Goal: Information Seeking & Learning: Learn about a topic

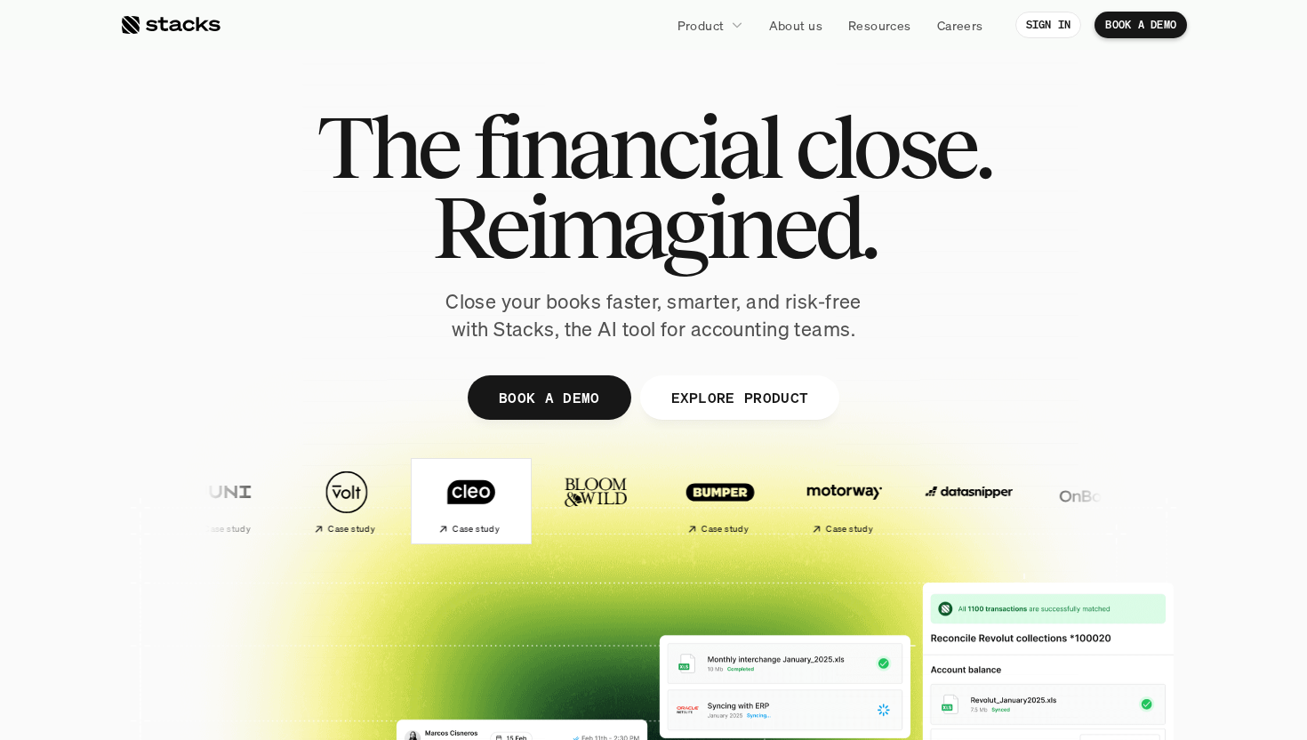
click at [123, 525] on h2 "Case study" at bounding box center [99, 529] width 47 height 11
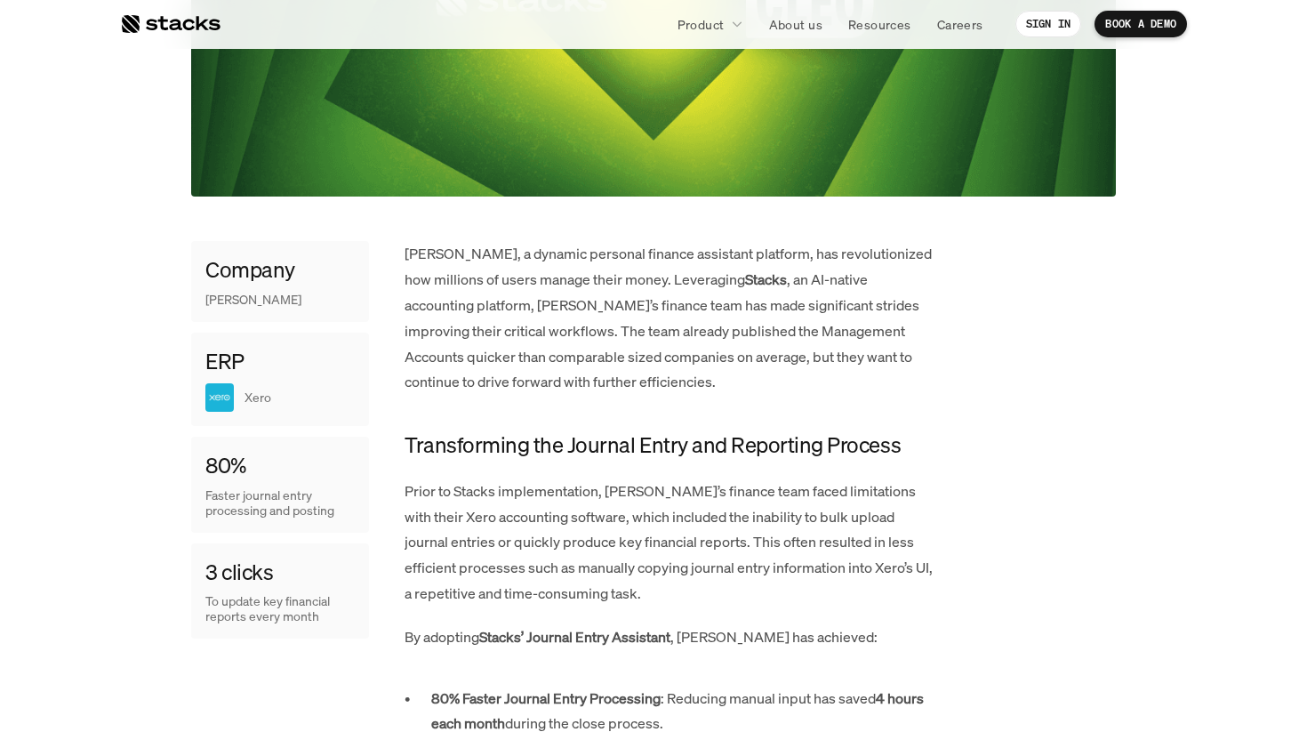
scroll to position [725, 0]
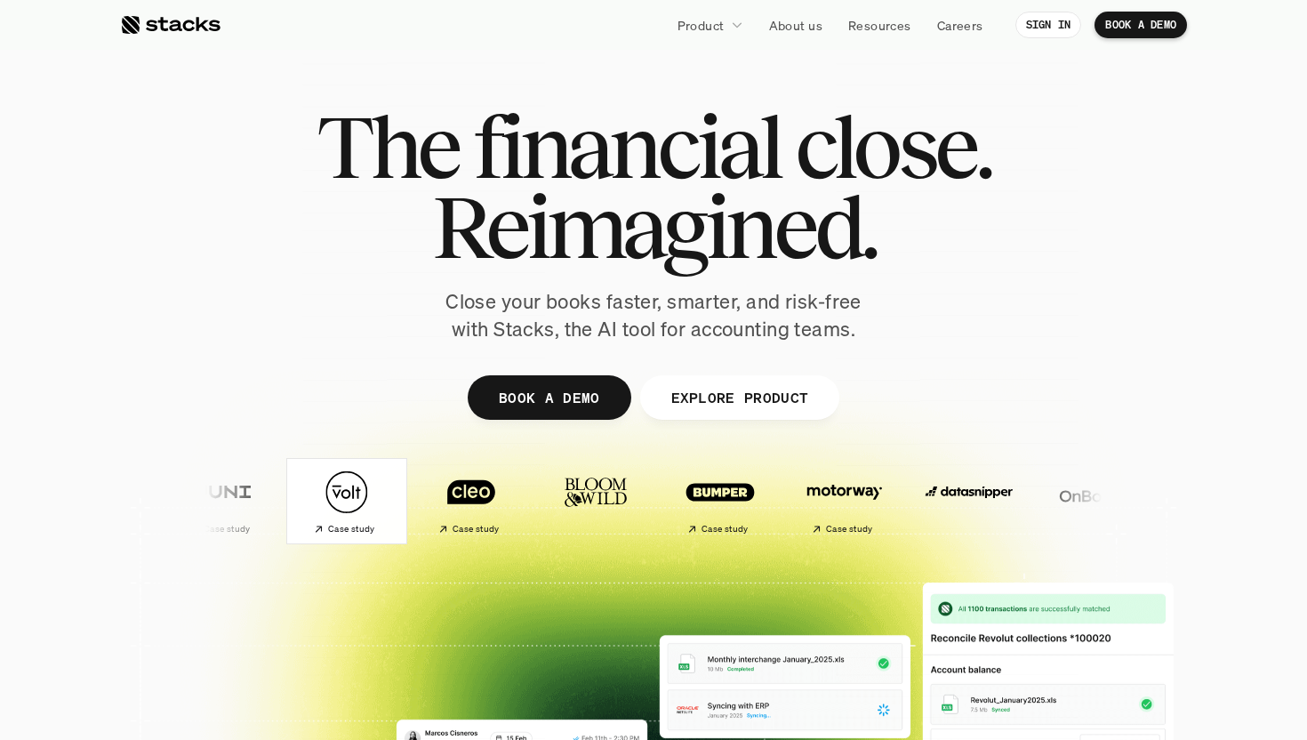
click at [142, 511] on img at bounding box center [89, 492] width 105 height 74
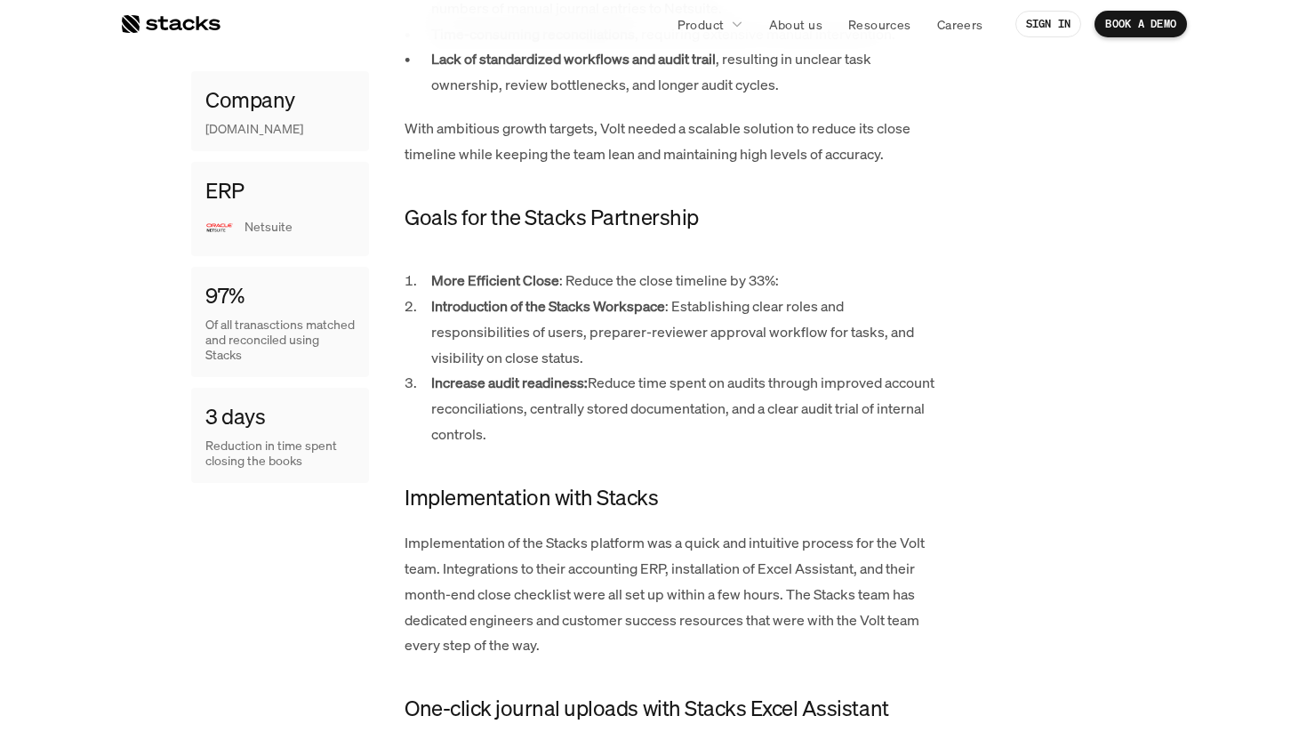
scroll to position [1332, 0]
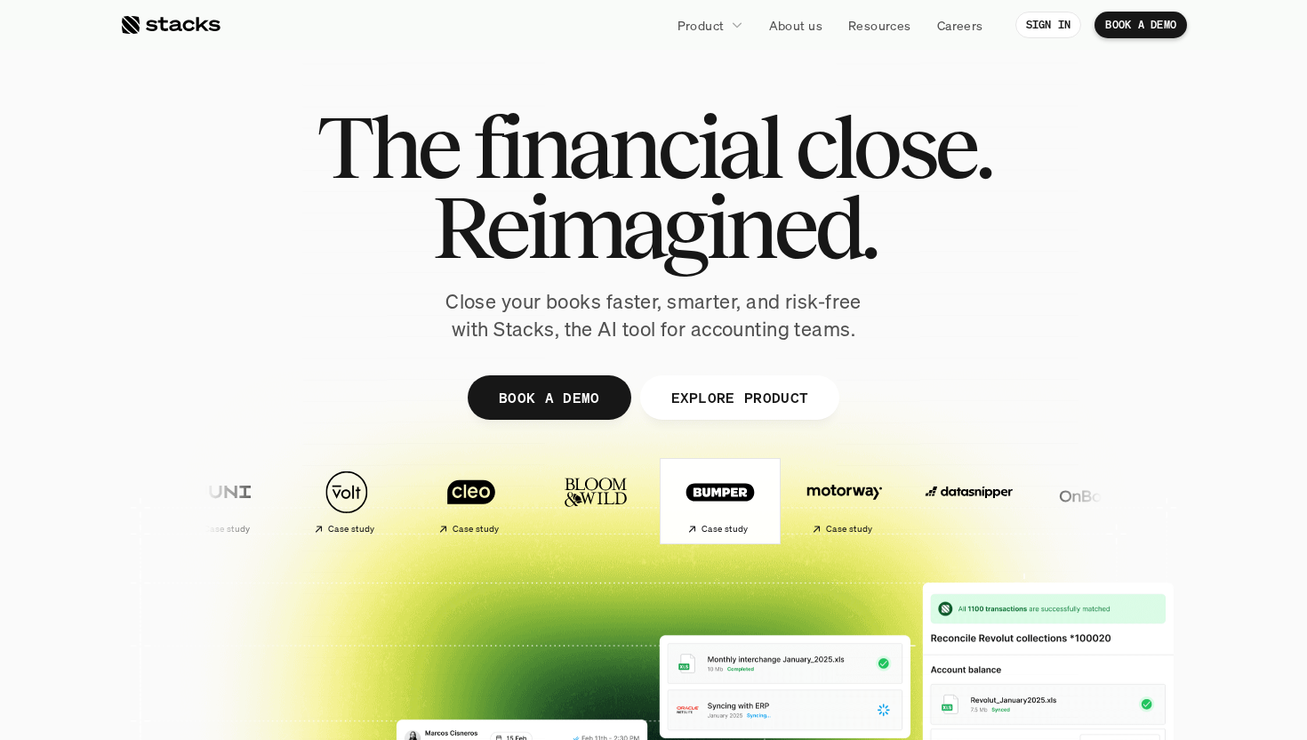
click at [263, 501] on img at bounding box center [210, 492] width 105 height 74
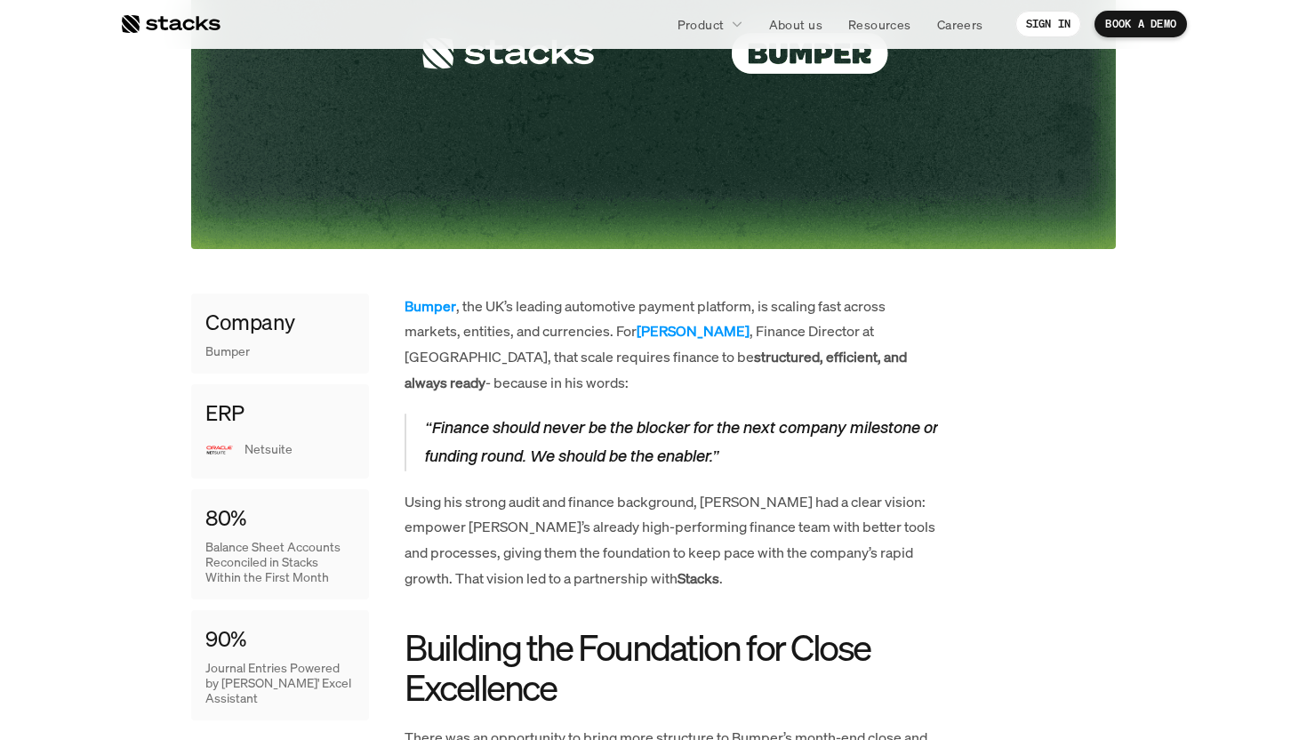
scroll to position [860, 0]
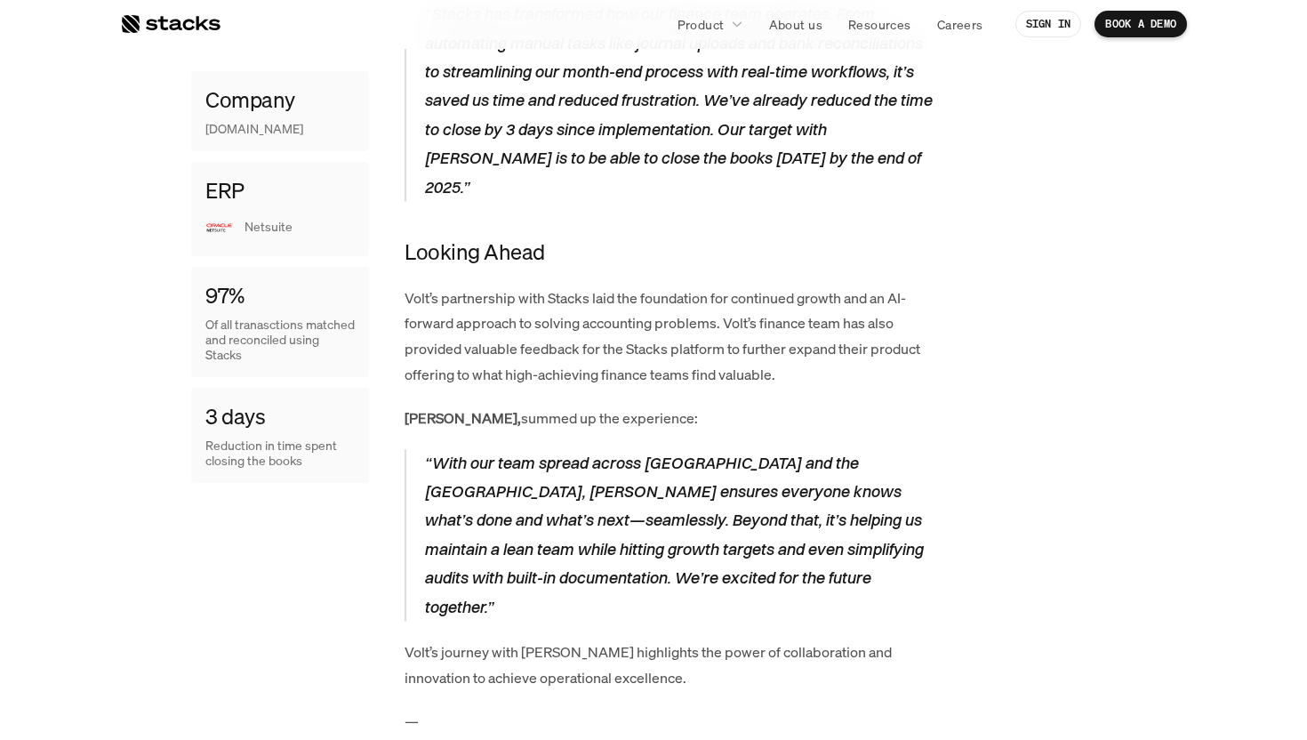
scroll to position [3495, 0]
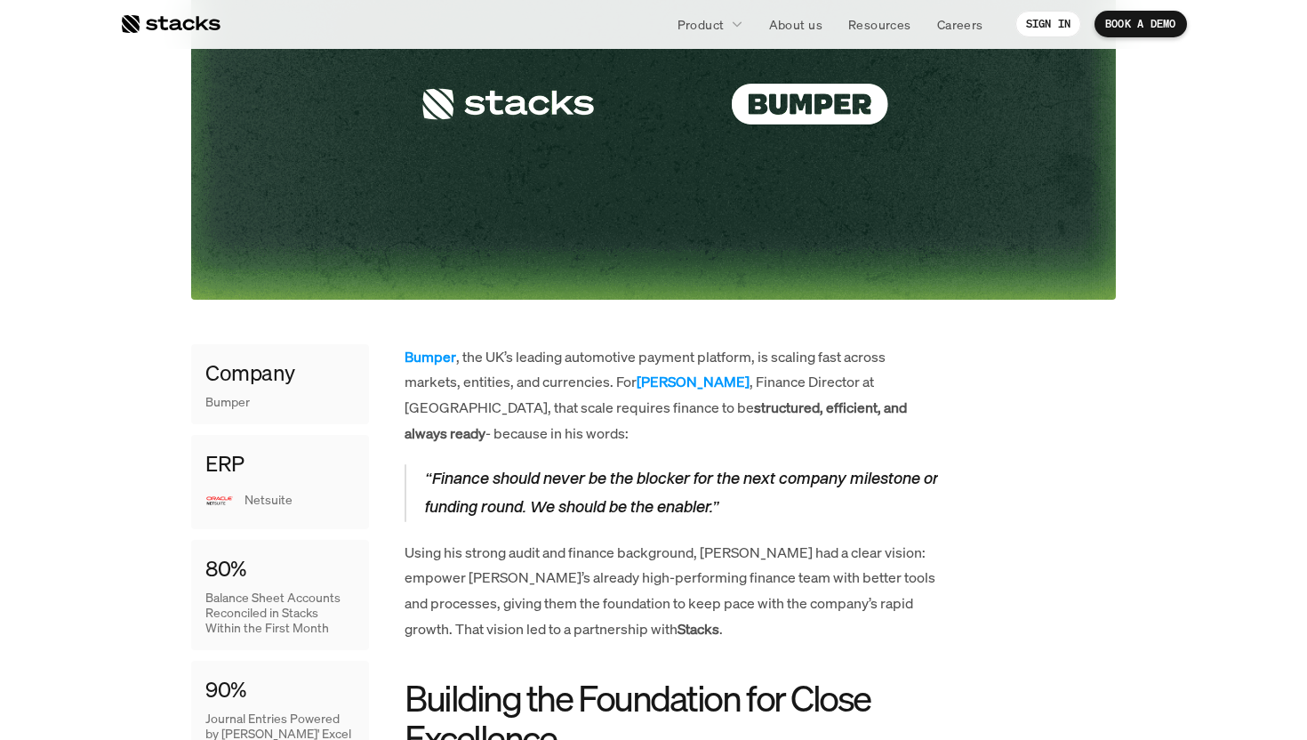
scroll to position [1148, 0]
